Goal: Task Accomplishment & Management: Manage account settings

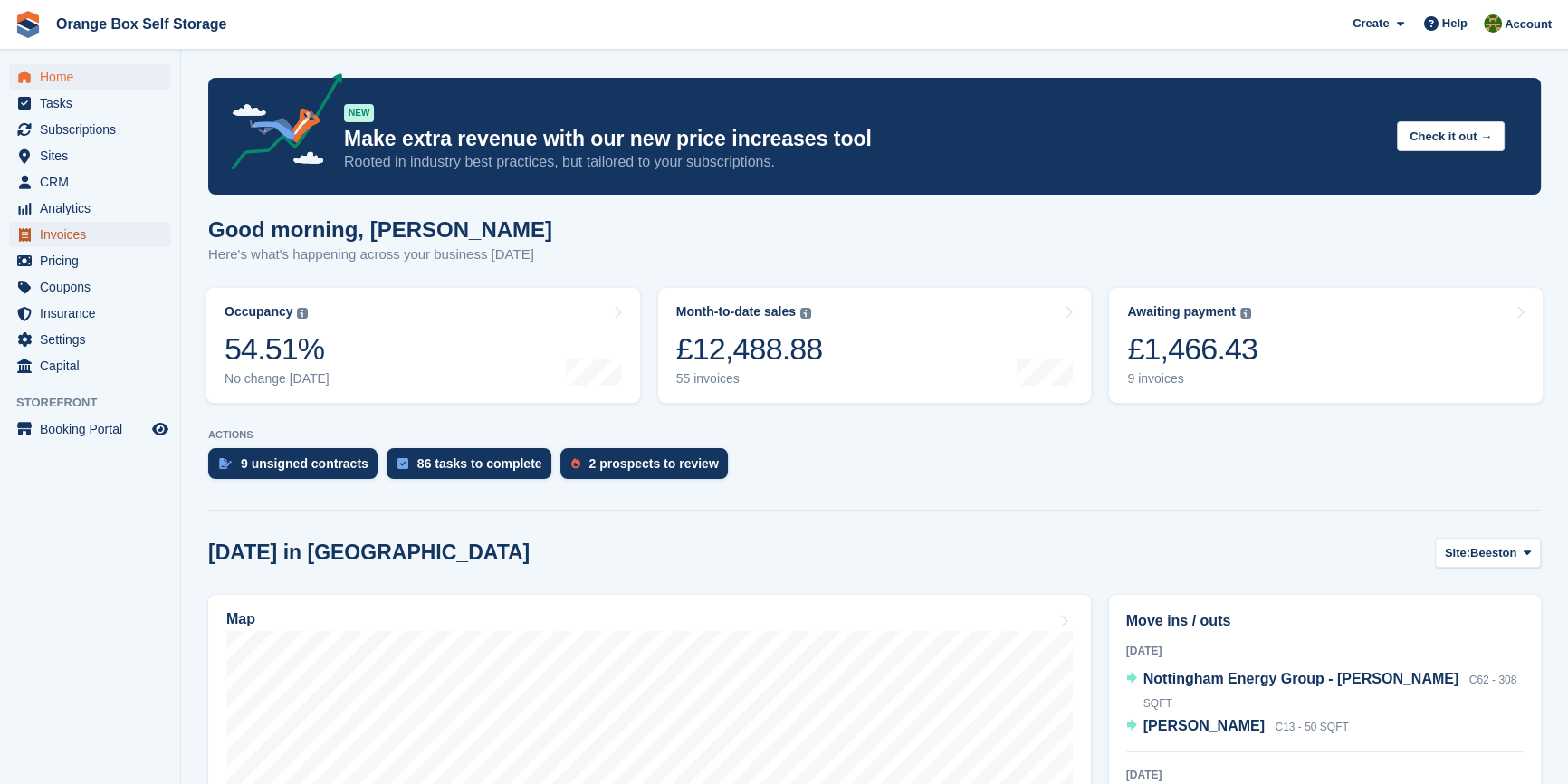
click at [64, 231] on span "Invoices" at bounding box center [93, 234] width 109 height 25
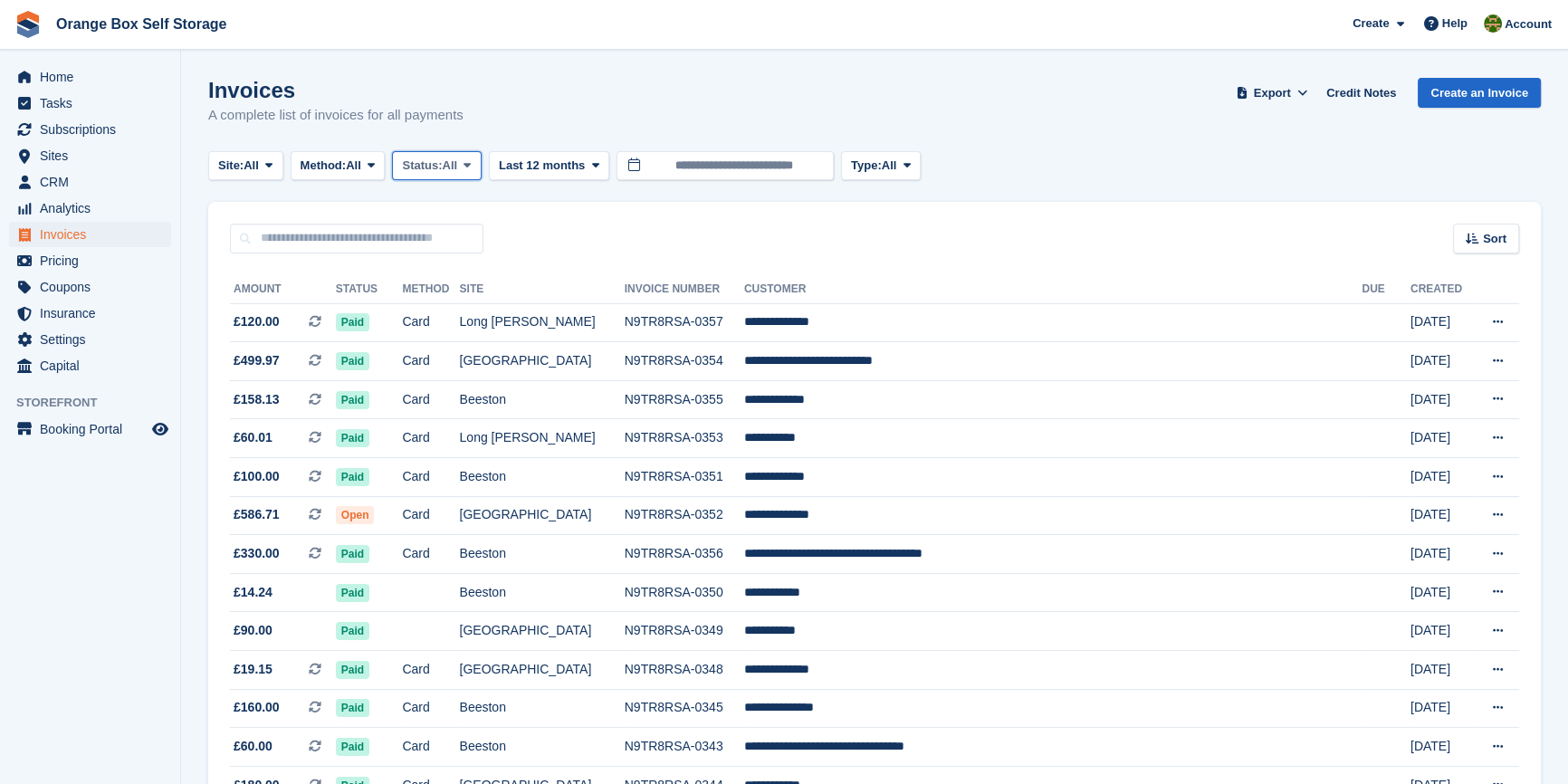
click at [457, 170] on span "All" at bounding box center [451, 166] width 15 height 18
click at [433, 304] on link "Open" at bounding box center [480, 306] width 158 height 33
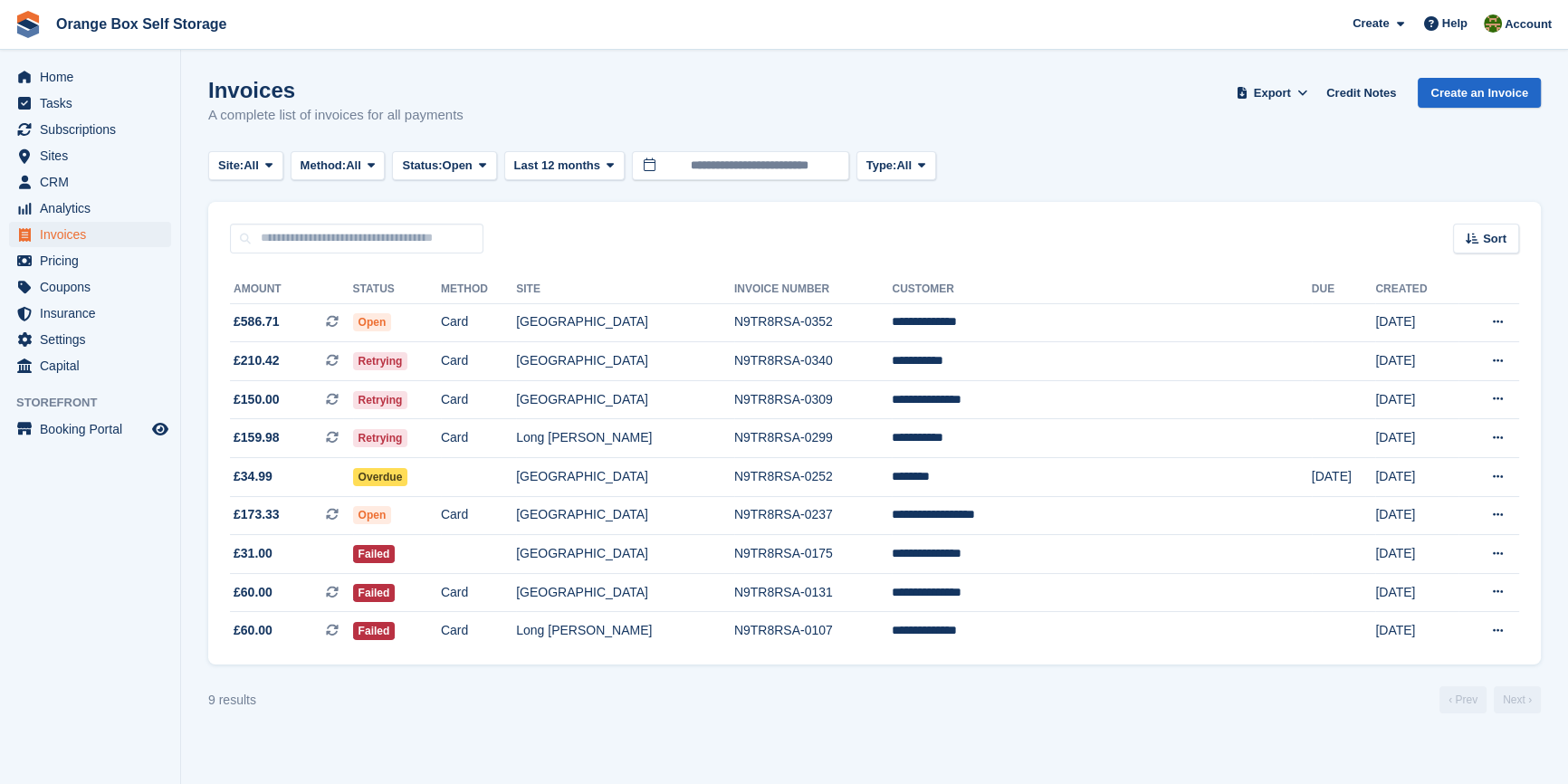
click at [120, 574] on aside "Home Tasks Subscriptions Subscriptions Subscriptions Contracts Price increases …" at bounding box center [90, 397] width 180 height 693
click at [595, 704] on div "9 results ‹ Prev Next ›" at bounding box center [875, 700] width 1333 height 27
click at [52, 617] on aside "Home Tasks Subscriptions Subscriptions Subscriptions Contracts Price increases …" at bounding box center [90, 397] width 180 height 693
